Goal: Transaction & Acquisition: Book appointment/travel/reservation

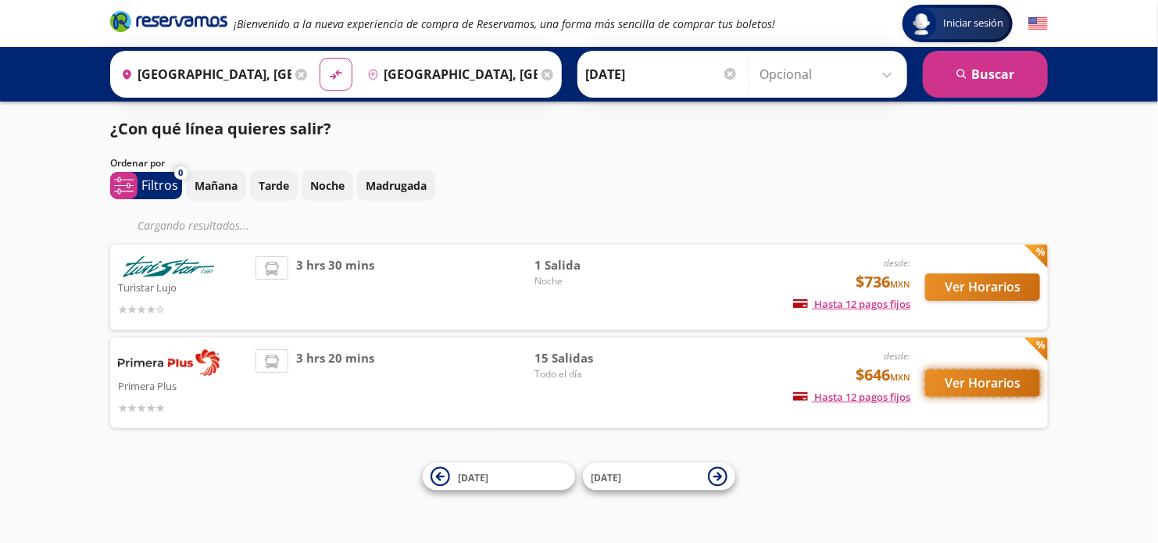
click at [961, 381] on button "Ver Horarios" at bounding box center [982, 383] width 115 height 27
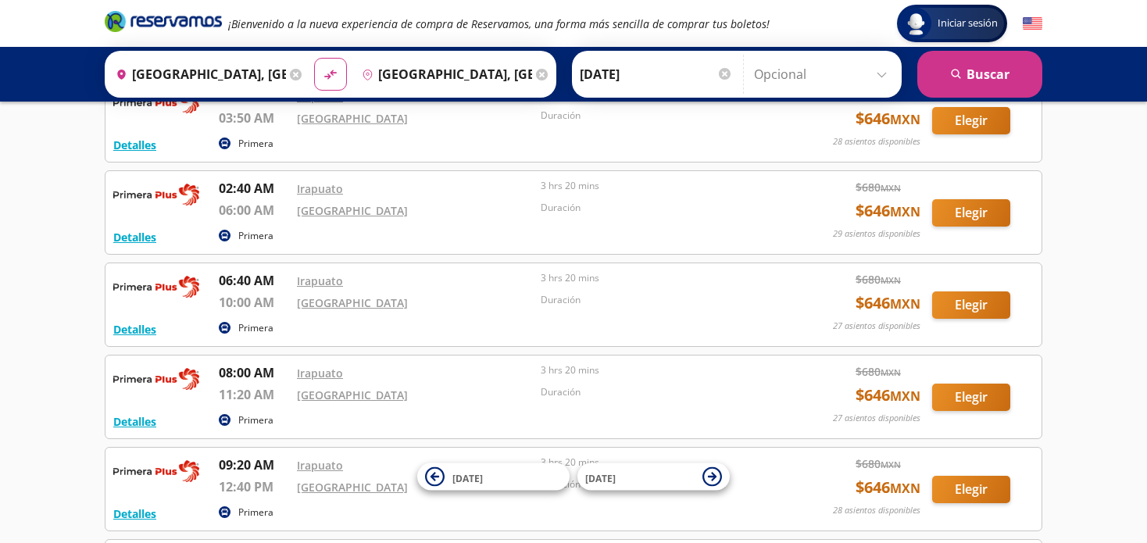
scroll to position [163, 0]
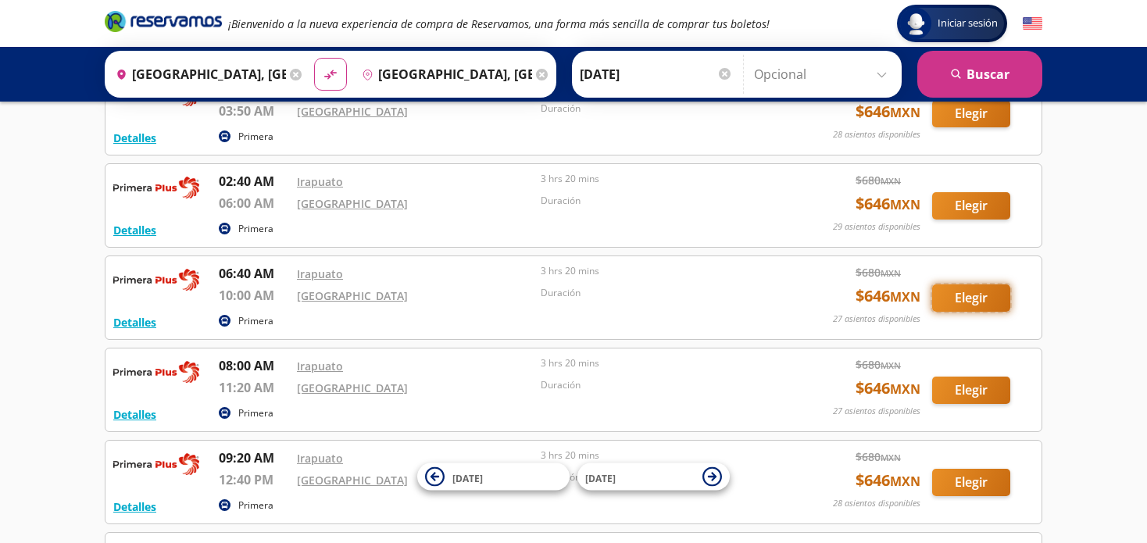
click at [965, 291] on button "Elegir" at bounding box center [972, 298] width 78 height 27
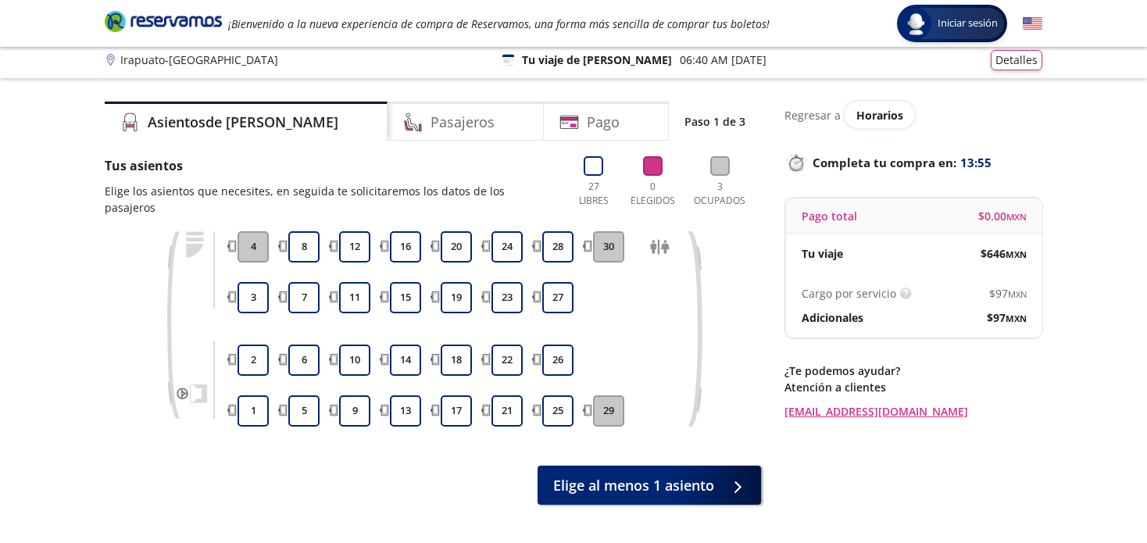
scroll to position [19, 0]
